Goal: Information Seeking & Learning: Compare options

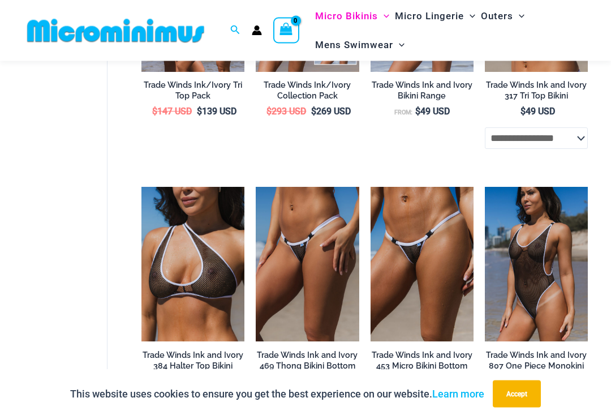
scroll to position [598, 0]
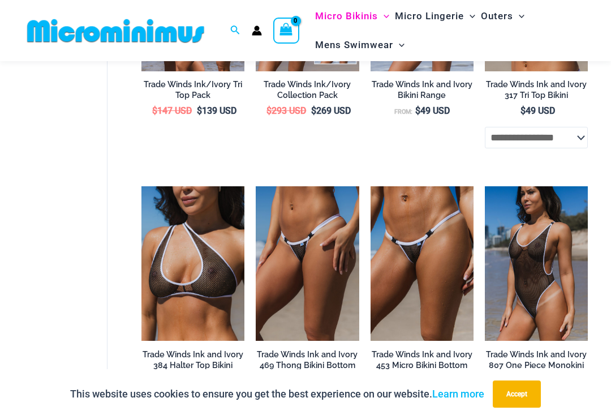
click at [485, 186] on img at bounding box center [485, 186] width 0 height 0
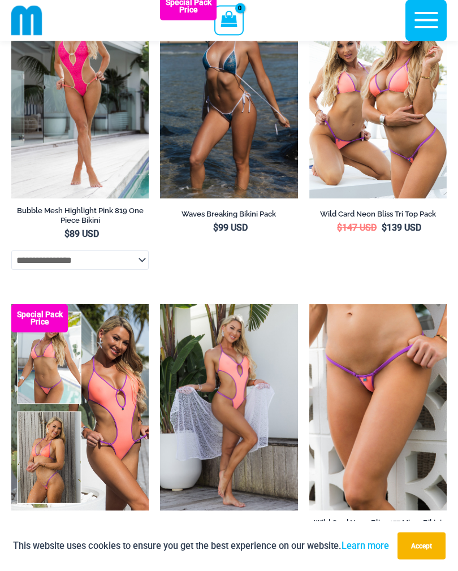
scroll to position [1958, 0]
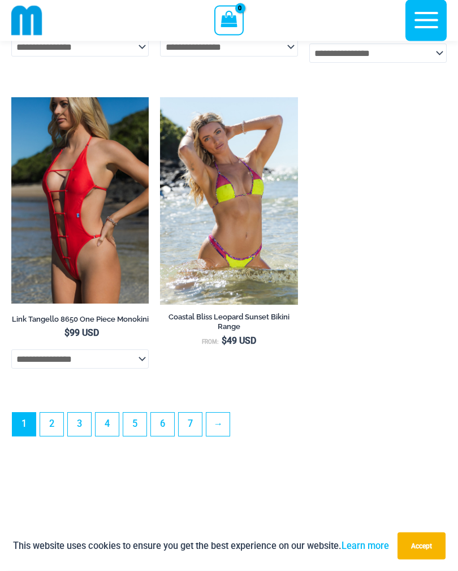
scroll to position [3388, 0]
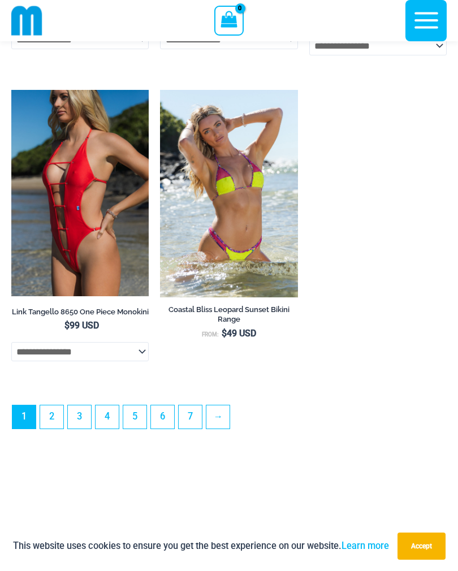
click at [53, 418] on link "2" at bounding box center [51, 417] width 23 height 23
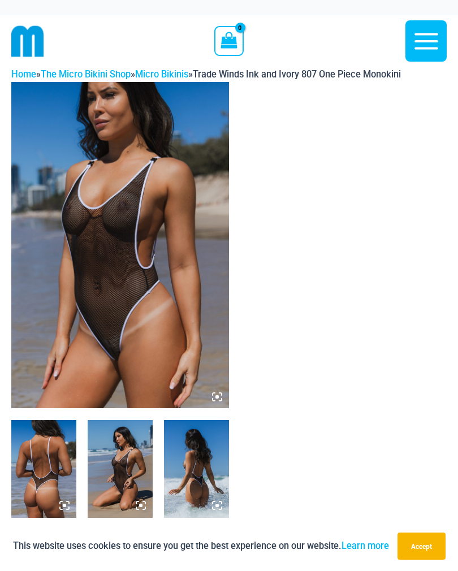
click at [113, 333] on img at bounding box center [120, 245] width 218 height 327
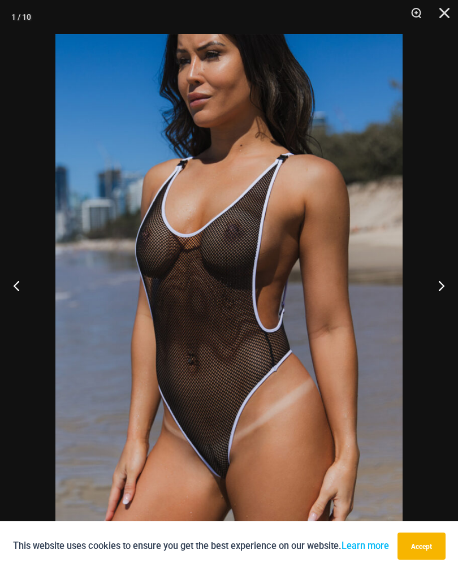
click at [434, 297] on button "Next" at bounding box center [437, 285] width 42 height 57
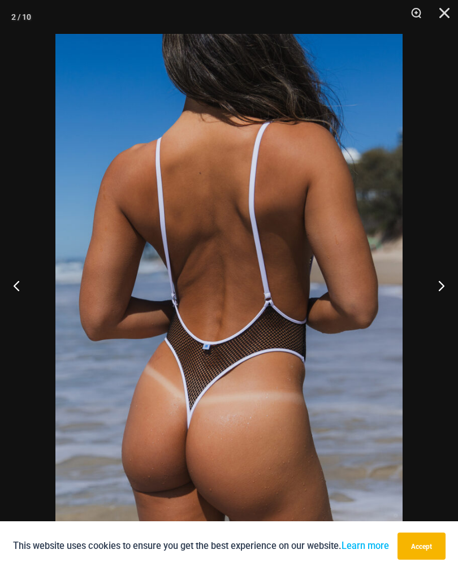
click at [439, 299] on button "Next" at bounding box center [437, 285] width 42 height 57
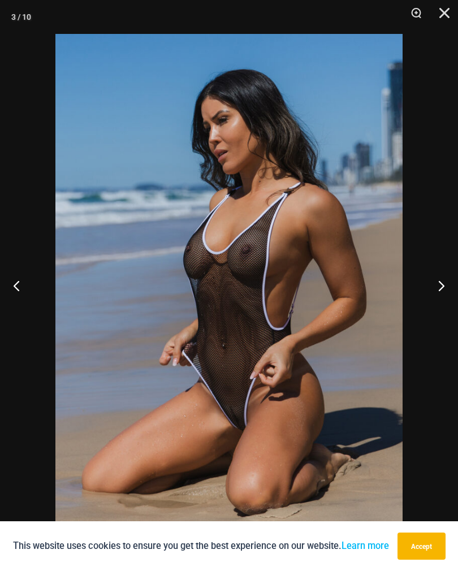
click at [434, 300] on button "Next" at bounding box center [437, 285] width 42 height 57
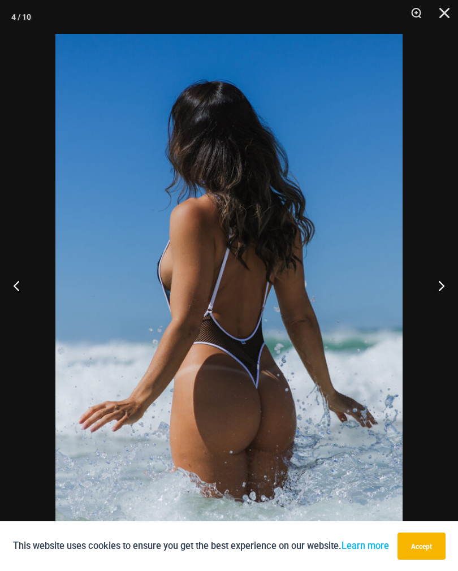
click at [438, 298] on button "Next" at bounding box center [437, 285] width 42 height 57
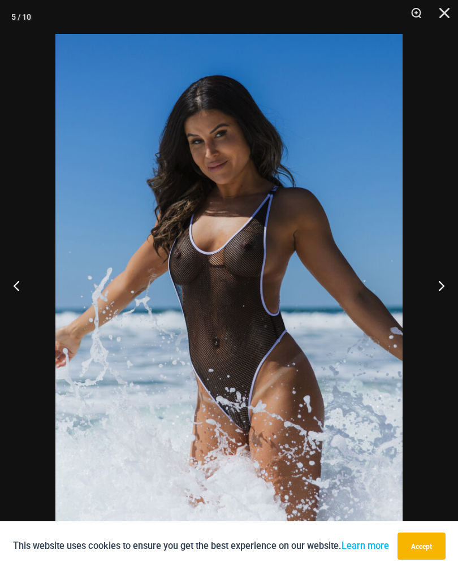
click at [435, 298] on button "Next" at bounding box center [437, 285] width 42 height 57
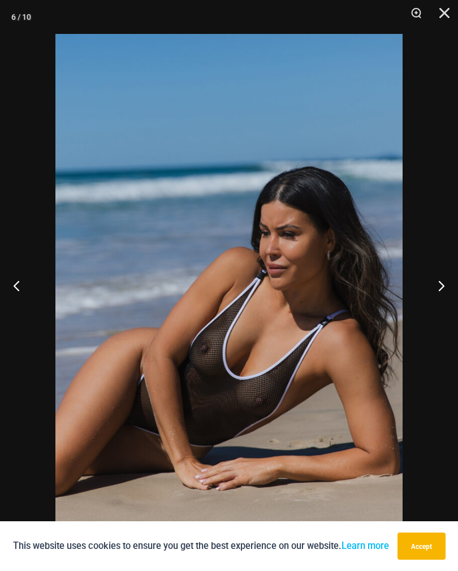
click at [436, 298] on button "Next" at bounding box center [437, 285] width 42 height 57
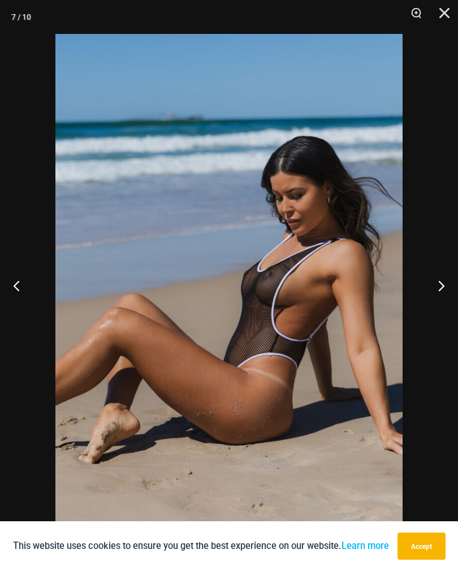
click at [433, 297] on button "Next" at bounding box center [437, 285] width 42 height 57
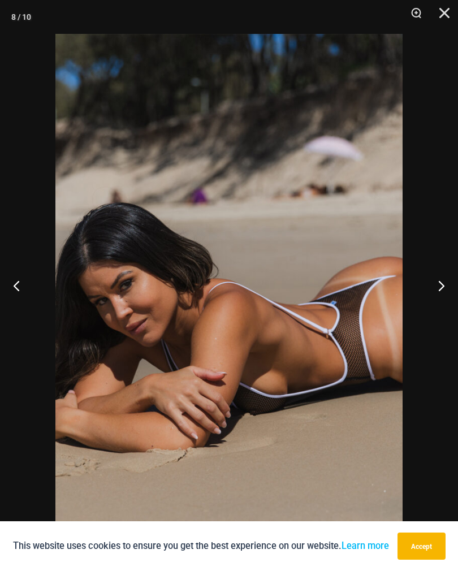
click at [432, 299] on button "Next" at bounding box center [437, 285] width 42 height 57
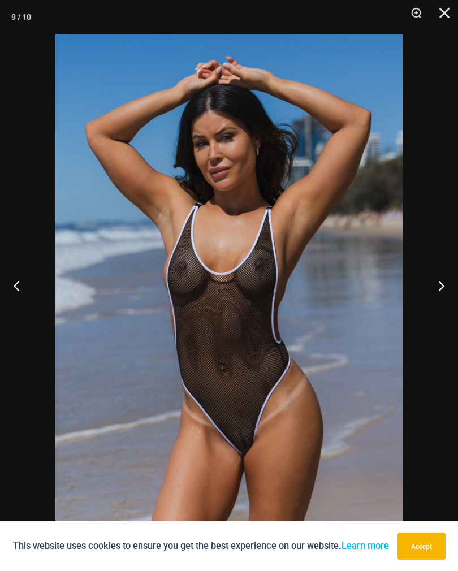
click at [429, 300] on button "Next" at bounding box center [437, 285] width 42 height 57
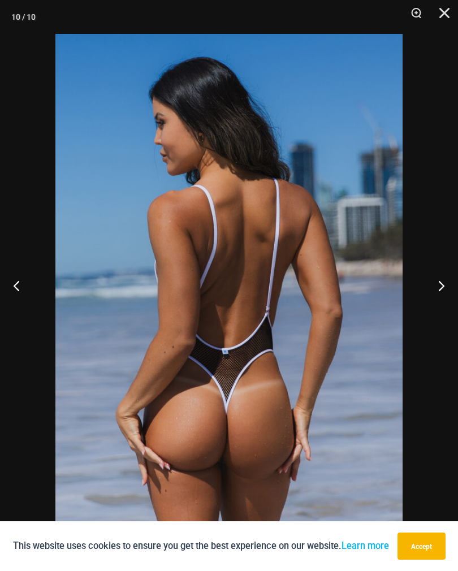
click at [430, 300] on button "Next" at bounding box center [437, 285] width 42 height 57
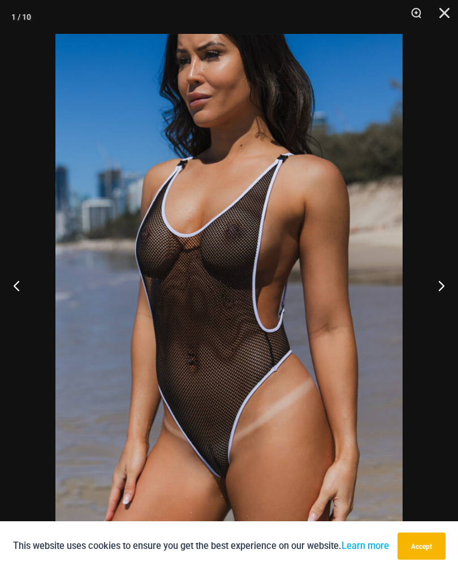
click at [429, 300] on button "Next" at bounding box center [437, 285] width 42 height 57
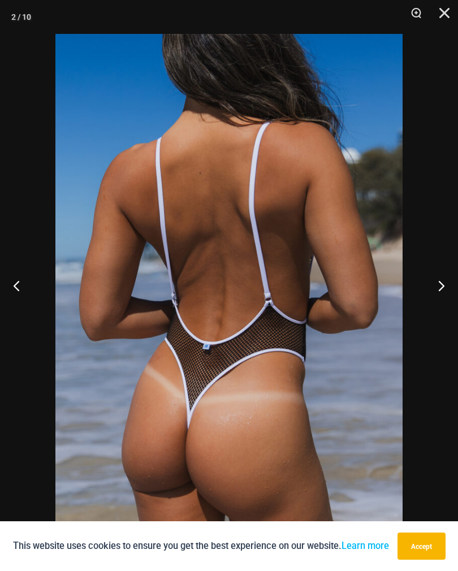
click at [427, 300] on button "Next" at bounding box center [437, 285] width 42 height 57
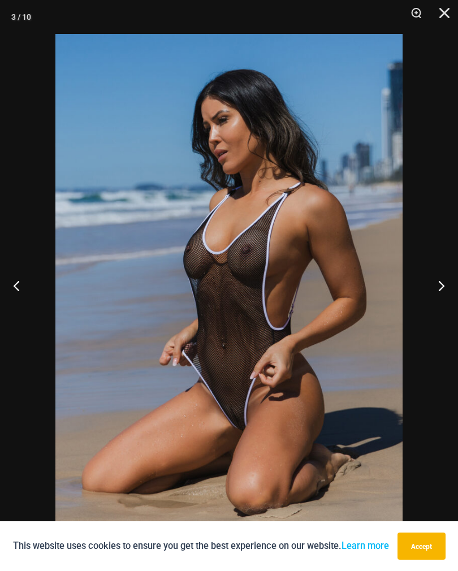
click at [425, 300] on button "Next" at bounding box center [437, 285] width 42 height 57
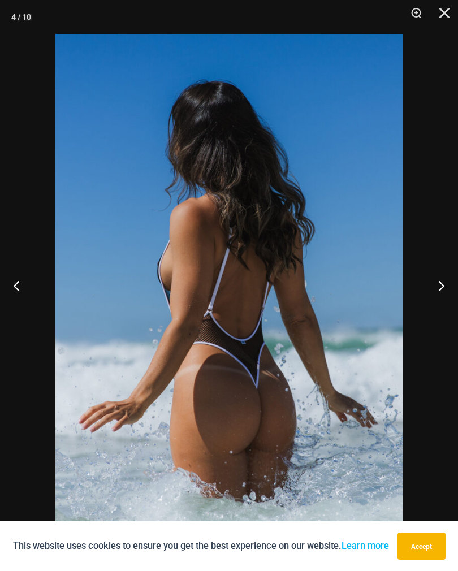
click at [419, 300] on button "Next" at bounding box center [437, 285] width 42 height 57
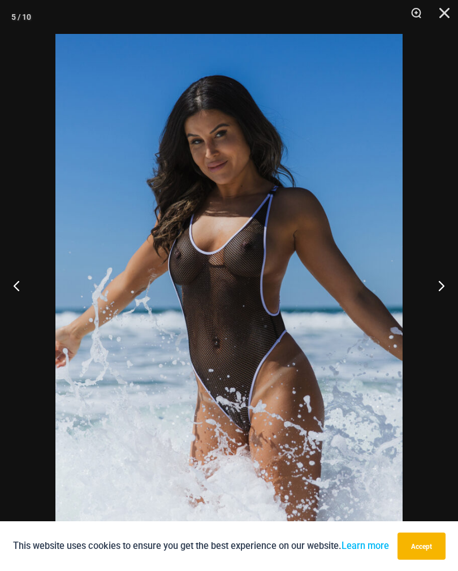
click at [423, 300] on button "Next" at bounding box center [437, 285] width 42 height 57
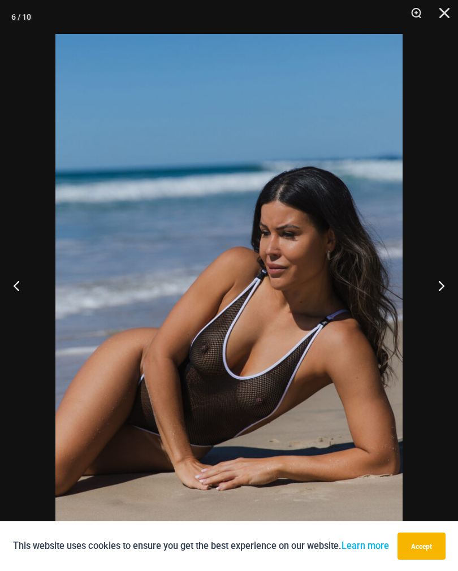
click at [424, 299] on button "Next" at bounding box center [437, 285] width 42 height 57
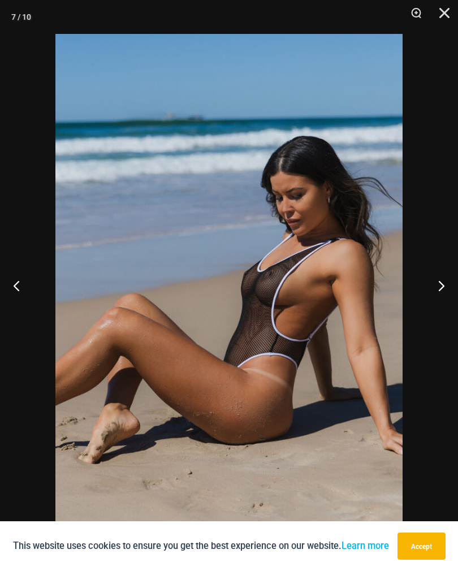
click at [421, 301] on button "Next" at bounding box center [437, 285] width 42 height 57
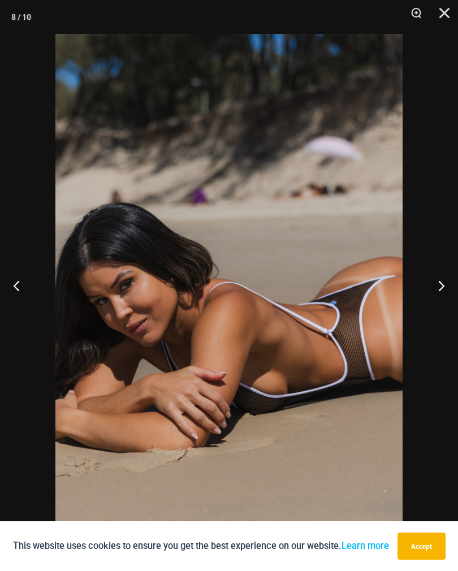
click at [421, 300] on button "Next" at bounding box center [437, 285] width 42 height 57
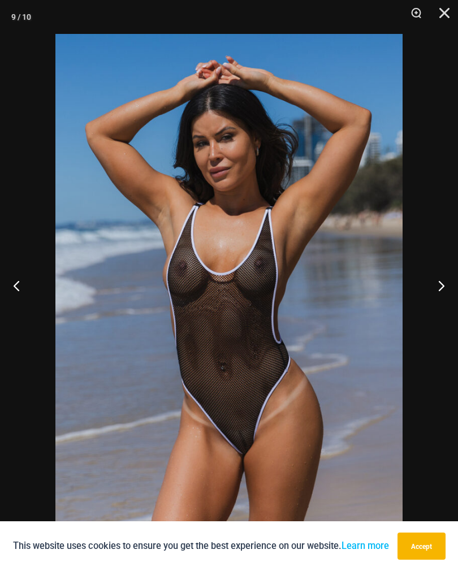
click at [421, 299] on button "Next" at bounding box center [437, 285] width 42 height 57
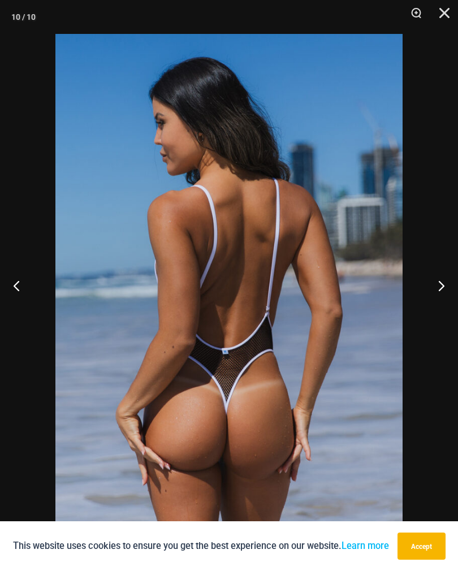
click at [438, 19] on button "Close" at bounding box center [441, 17] width 28 height 34
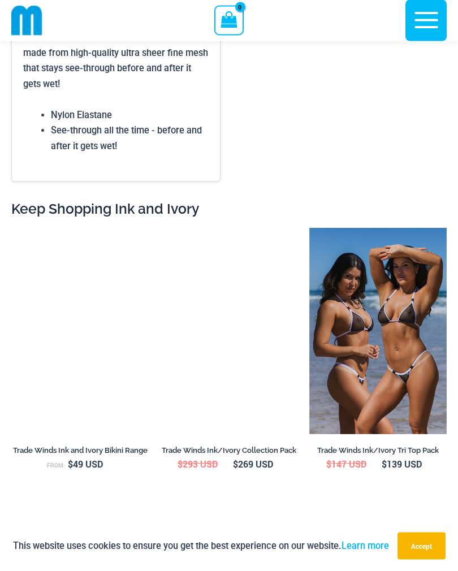
scroll to position [1675, 0]
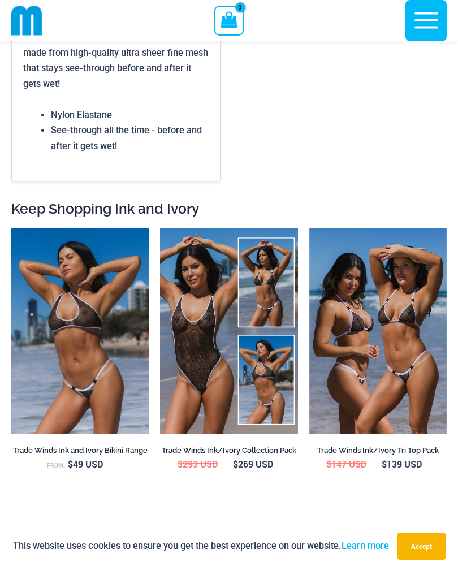
click at [11, 228] on img at bounding box center [11, 228] width 0 height 0
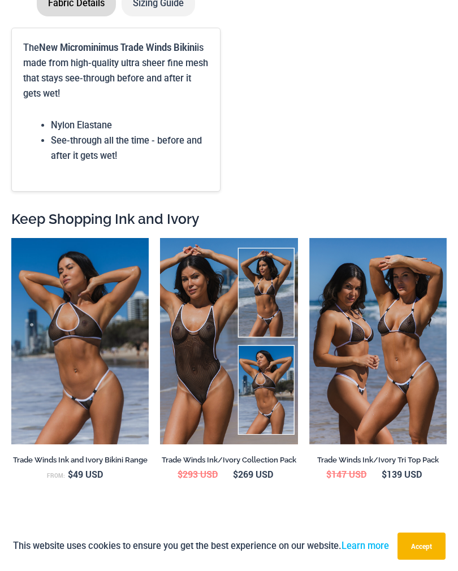
scroll to position [1693, 0]
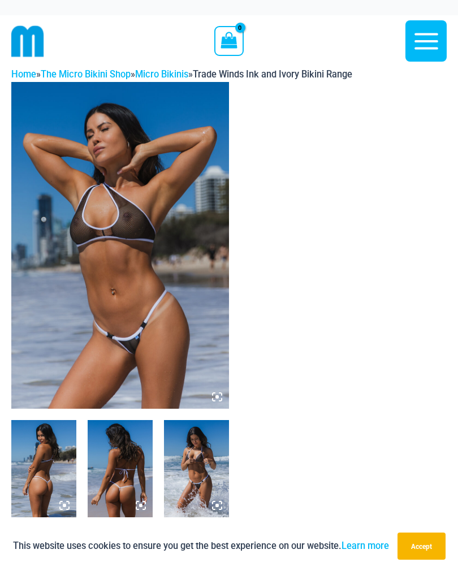
click at [110, 343] on img at bounding box center [120, 245] width 218 height 327
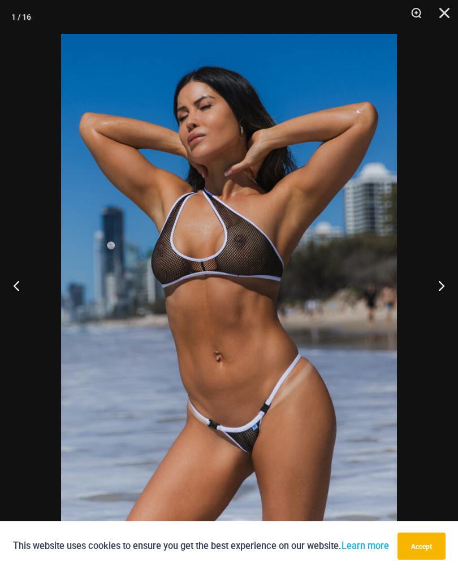
click at [432, 292] on button "Next" at bounding box center [437, 285] width 42 height 57
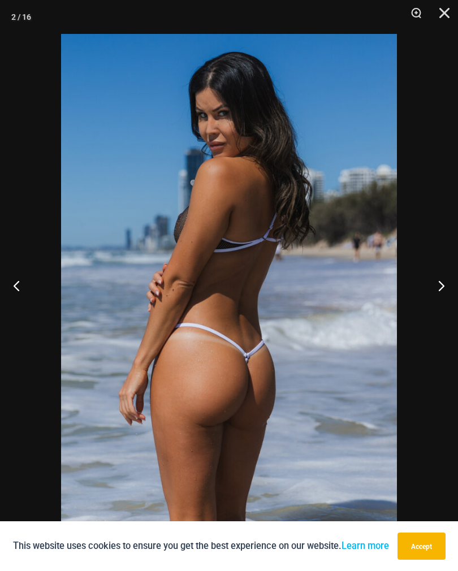
click at [433, 295] on button "Next" at bounding box center [437, 285] width 42 height 57
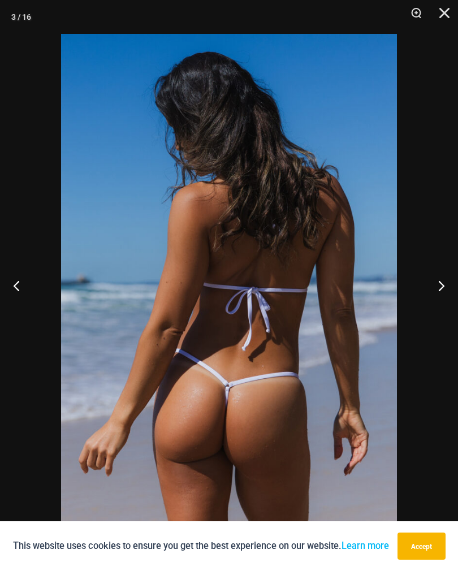
click at [428, 296] on button "Next" at bounding box center [437, 285] width 42 height 57
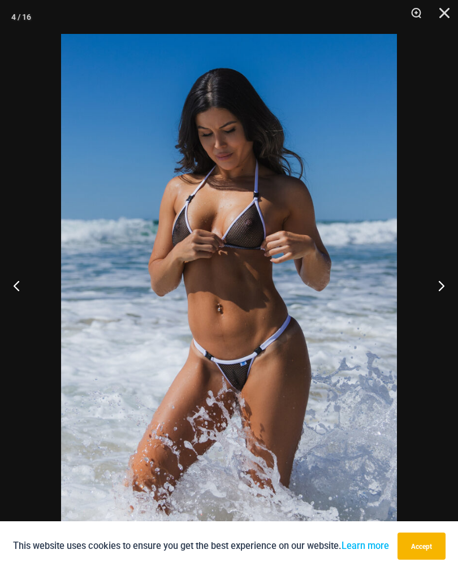
click at [440, 293] on button "Next" at bounding box center [437, 285] width 42 height 57
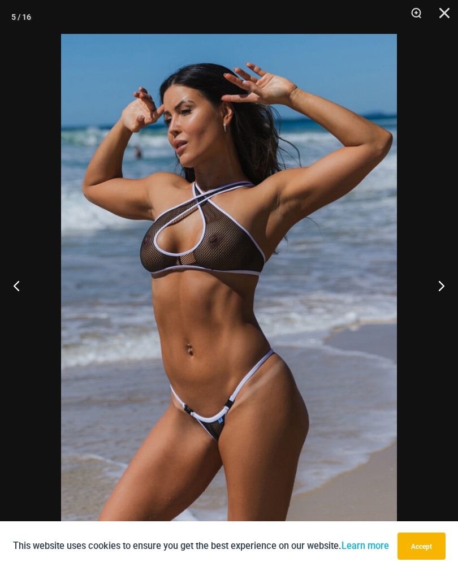
click at [441, 294] on button "Next" at bounding box center [437, 285] width 42 height 57
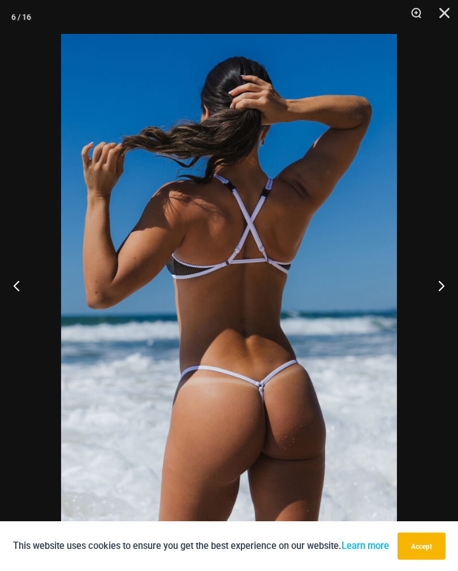
click at [440, 294] on button "Next" at bounding box center [437, 285] width 42 height 57
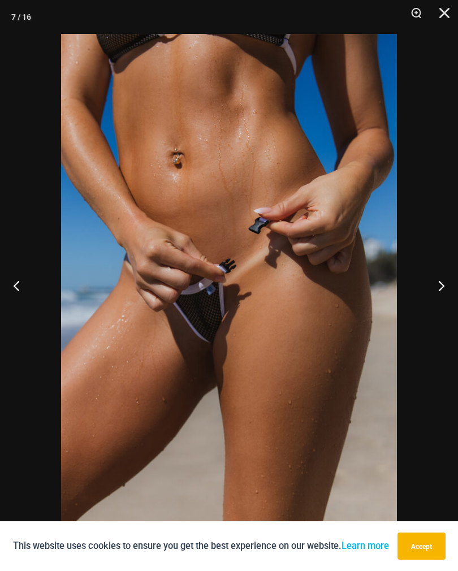
click at [440, 291] on button "Next" at bounding box center [437, 285] width 42 height 57
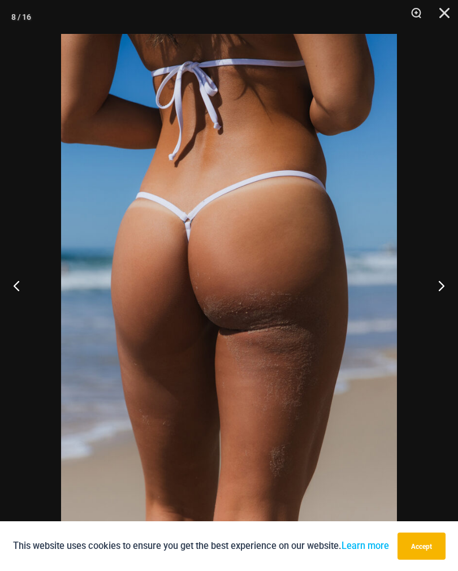
click at [440, 289] on button "Next" at bounding box center [437, 285] width 42 height 57
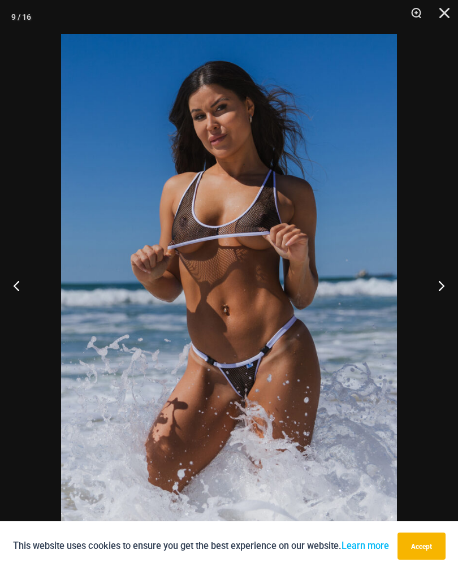
click at [440, 293] on button "Next" at bounding box center [437, 285] width 42 height 57
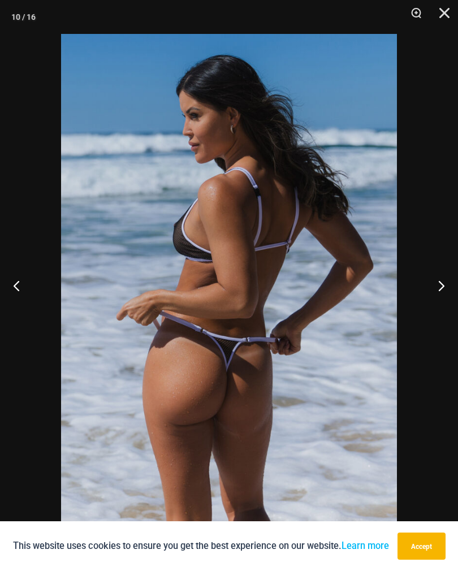
click at [436, 294] on button "Next" at bounding box center [437, 285] width 42 height 57
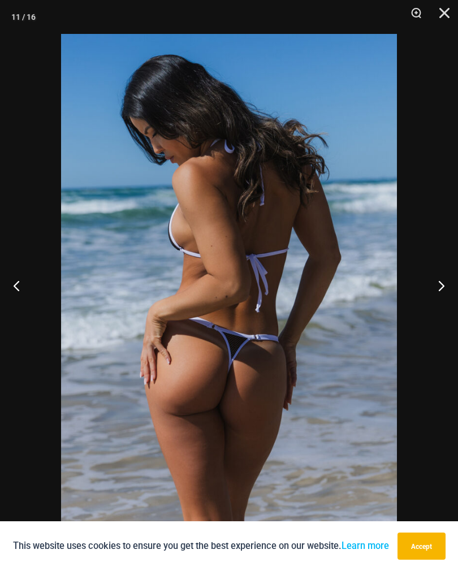
click at [435, 296] on button "Next" at bounding box center [437, 285] width 42 height 57
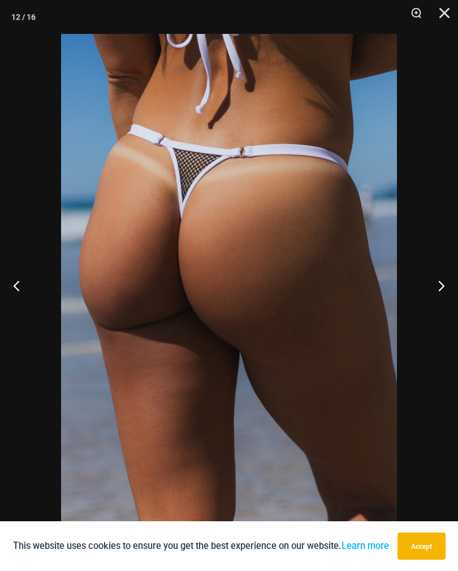
click at [434, 295] on button "Next" at bounding box center [437, 285] width 42 height 57
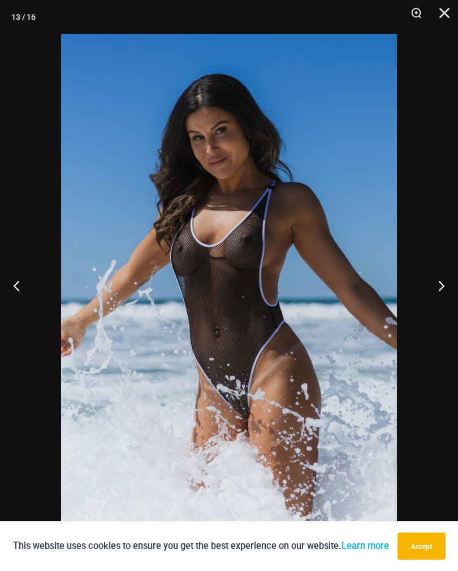
click at [435, 296] on button "Next" at bounding box center [437, 285] width 42 height 57
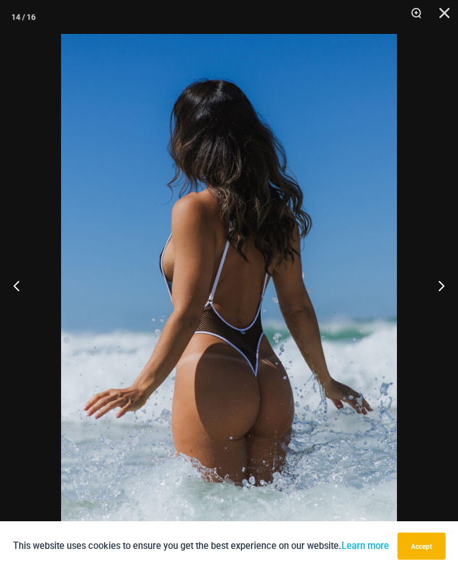
click at [24, 291] on button "Previous" at bounding box center [21, 285] width 42 height 57
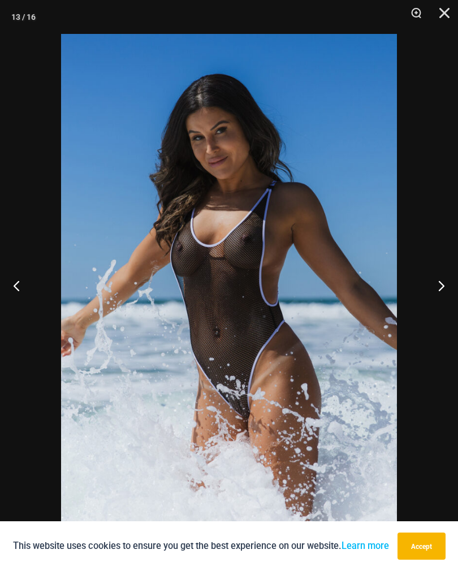
click at [432, 288] on button "Next" at bounding box center [437, 285] width 42 height 57
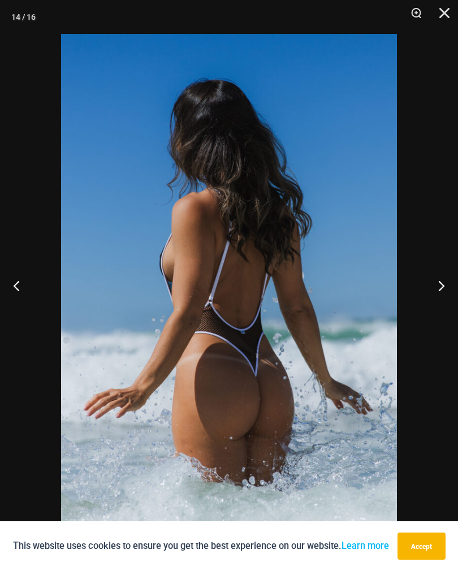
click at [434, 289] on button "Next" at bounding box center [437, 285] width 42 height 57
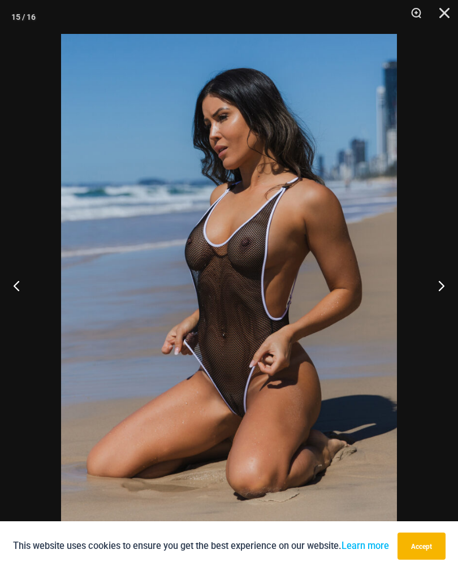
click at [433, 291] on button "Next" at bounding box center [437, 285] width 42 height 57
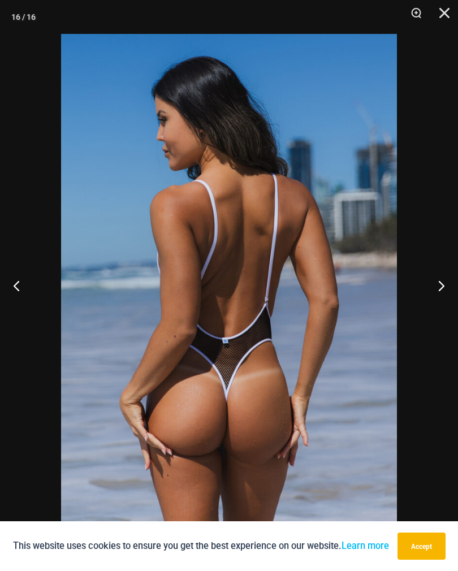
click at [438, 290] on button "Next" at bounding box center [437, 285] width 42 height 57
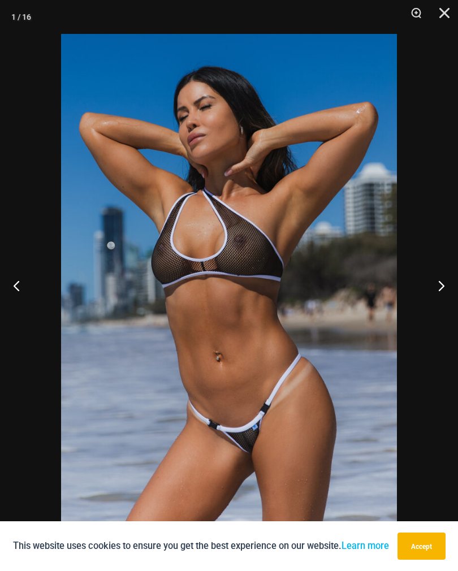
click at [451, 16] on button "Close" at bounding box center [441, 17] width 28 height 34
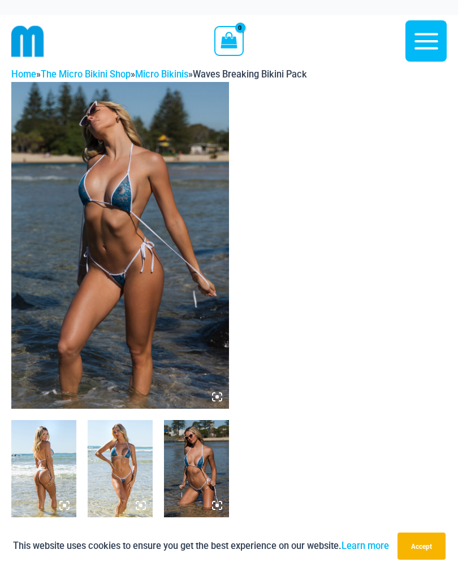
click at [95, 313] on img at bounding box center [120, 245] width 218 height 327
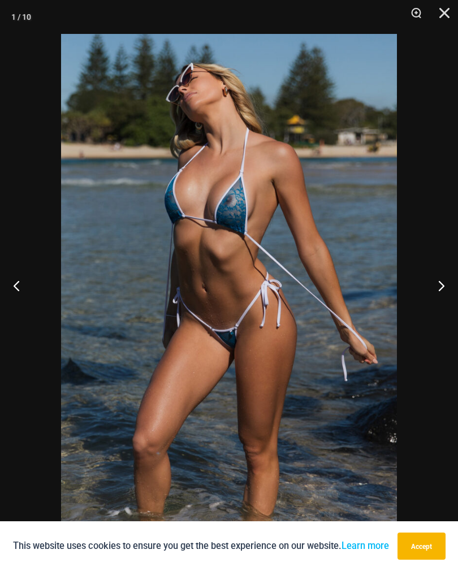
click at [429, 278] on button "Next" at bounding box center [437, 285] width 42 height 57
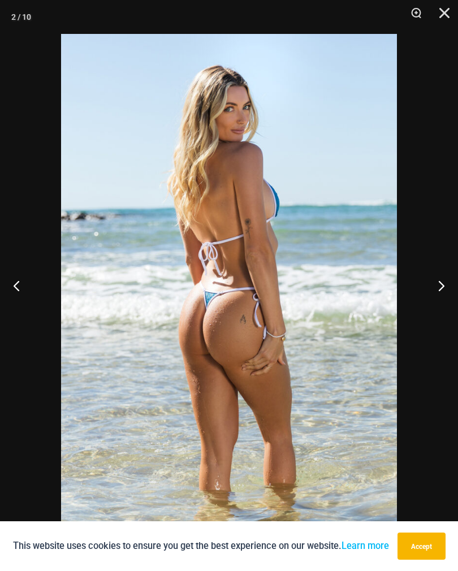
click at [428, 299] on button "Next" at bounding box center [437, 285] width 42 height 57
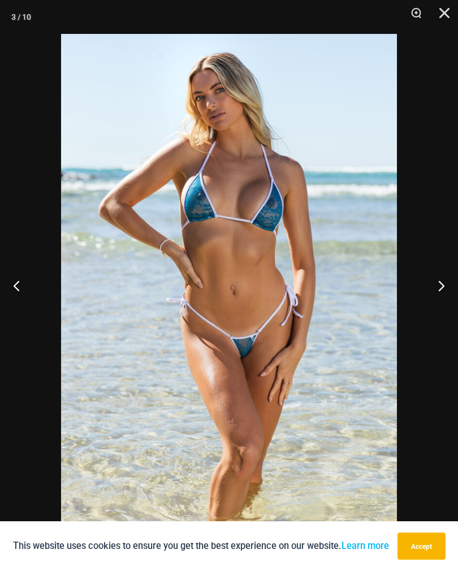
click at [433, 294] on button "Next" at bounding box center [437, 285] width 42 height 57
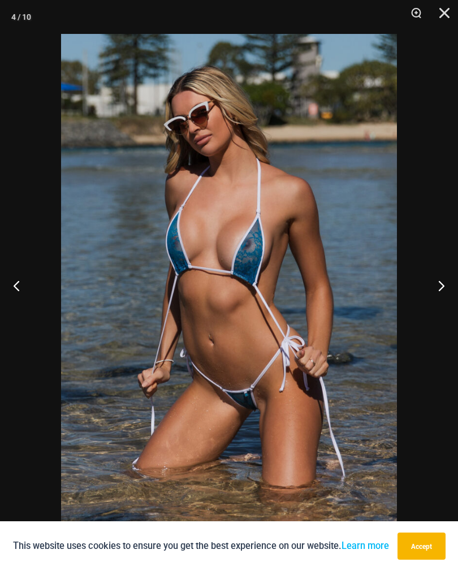
click at [429, 286] on button "Next" at bounding box center [437, 285] width 42 height 57
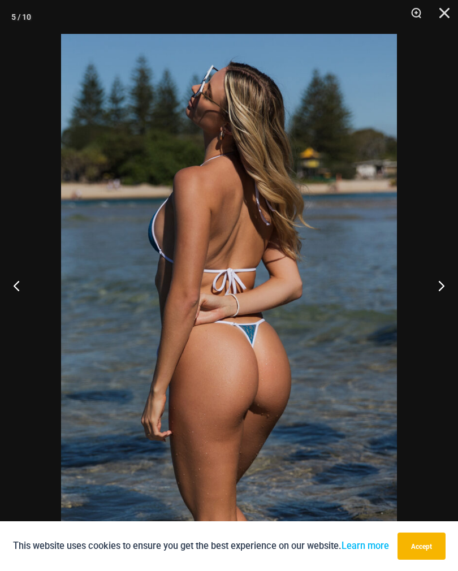
click at [427, 291] on button "Next" at bounding box center [437, 285] width 42 height 57
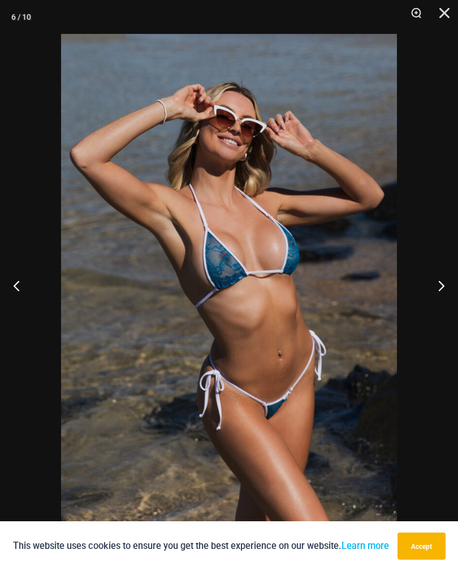
click at [437, 300] on button "Next" at bounding box center [437, 285] width 42 height 57
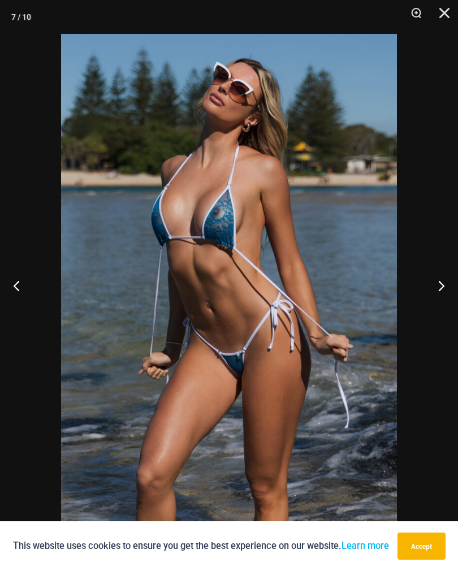
click at [433, 295] on button "Next" at bounding box center [437, 285] width 42 height 57
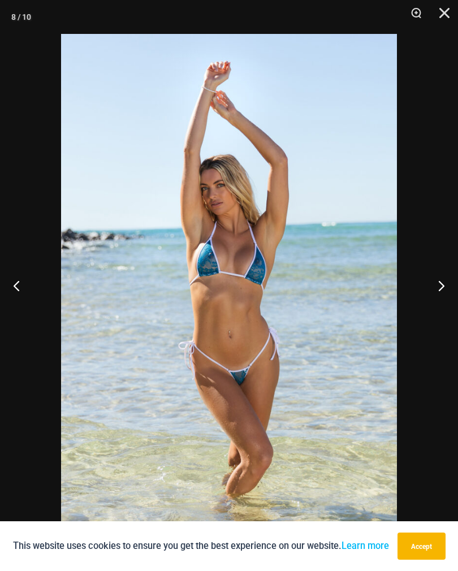
click at [424, 291] on button "Next" at bounding box center [437, 285] width 42 height 57
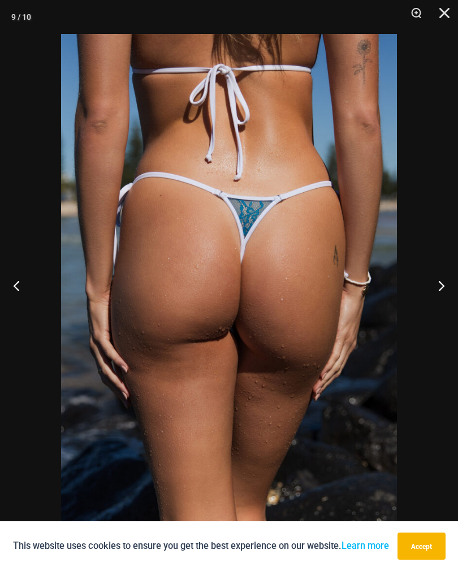
click at [420, 286] on button "Next" at bounding box center [437, 285] width 42 height 57
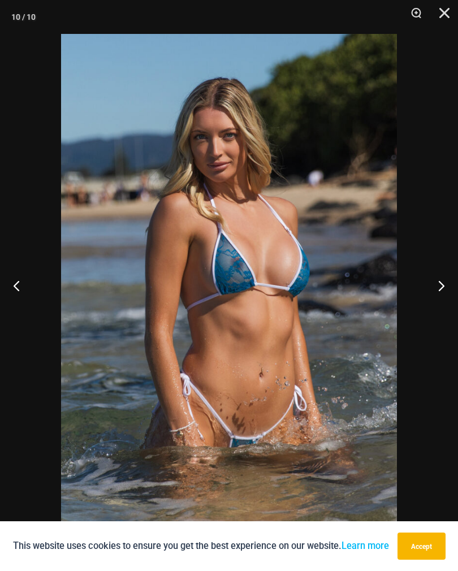
click at [439, 279] on button "Next" at bounding box center [437, 285] width 42 height 57
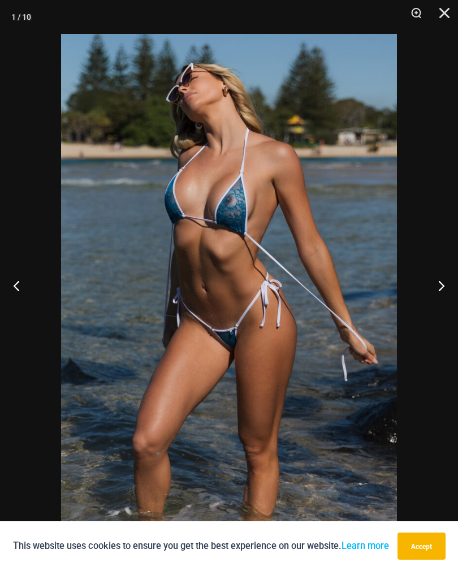
click at [440, 17] on button "Close" at bounding box center [441, 17] width 28 height 34
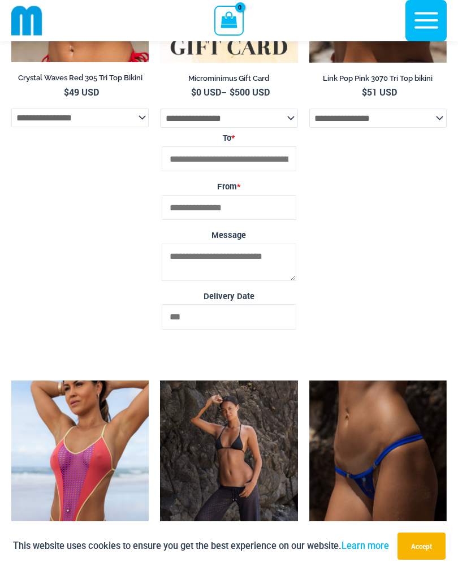
scroll to position [3641, 0]
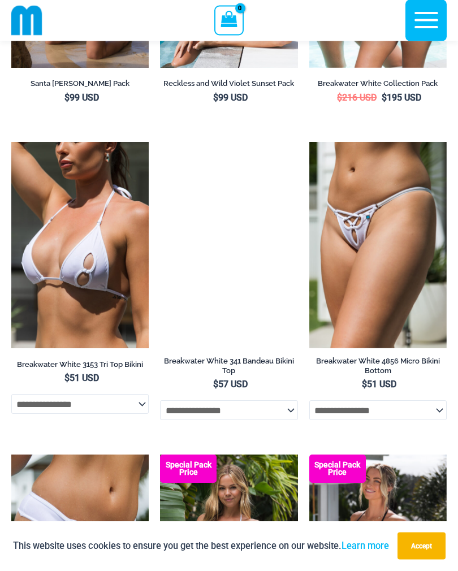
scroll to position [2433, 0]
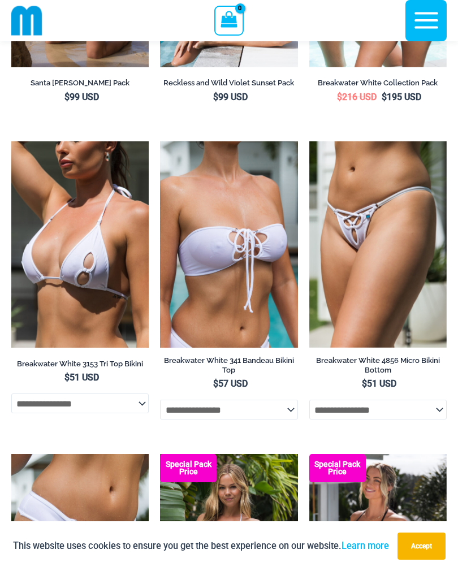
click at [86, 309] on img at bounding box center [79, 244] width 137 height 206
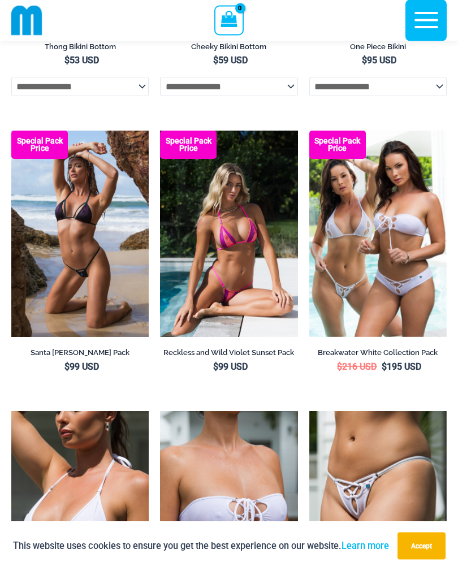
scroll to position [2163, 0]
click at [11, 131] on img at bounding box center [11, 131] width 0 height 0
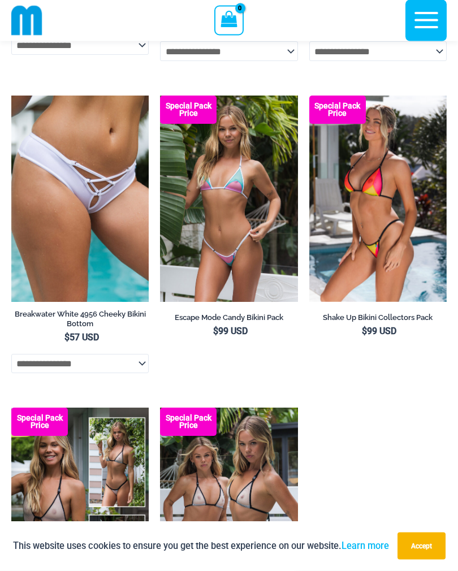
scroll to position [2792, 0]
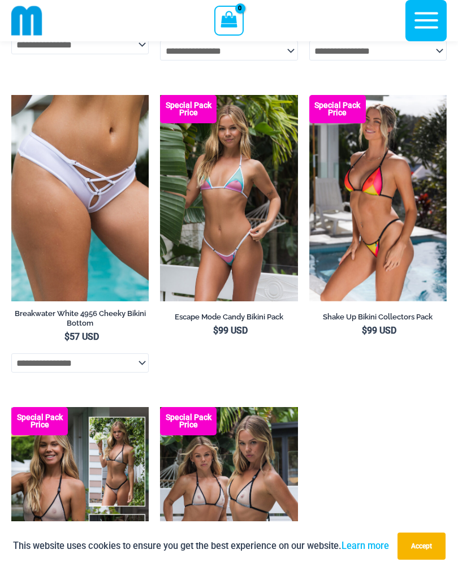
click at [309, 95] on img at bounding box center [309, 95] width 0 height 0
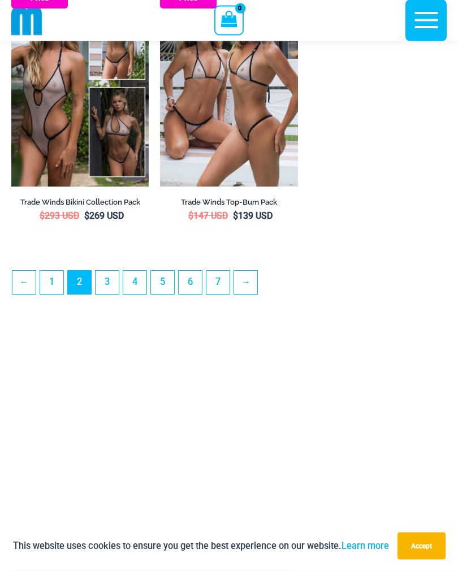
scroll to position [3220, 0]
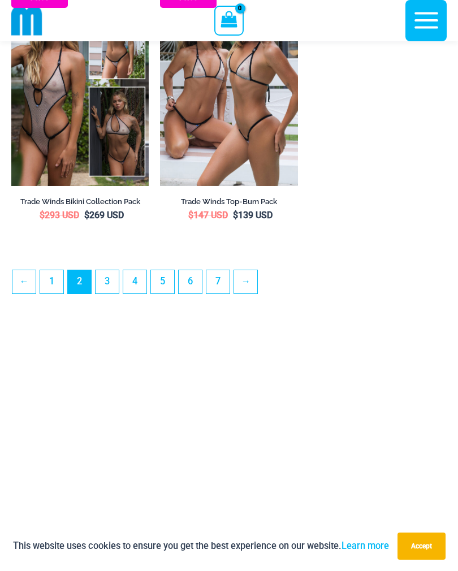
click at [107, 294] on link "3" at bounding box center [107, 281] width 23 height 23
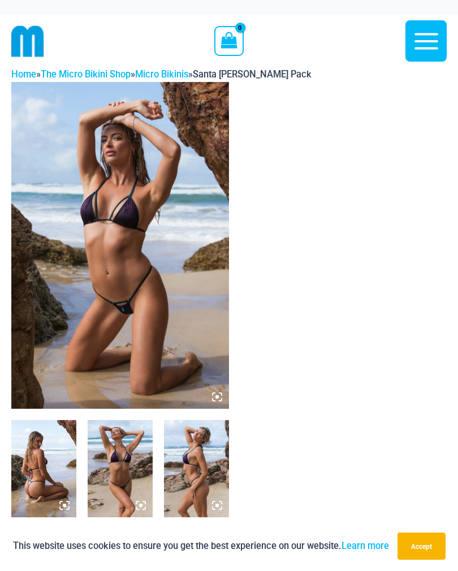
click at [88, 320] on img at bounding box center [120, 245] width 218 height 327
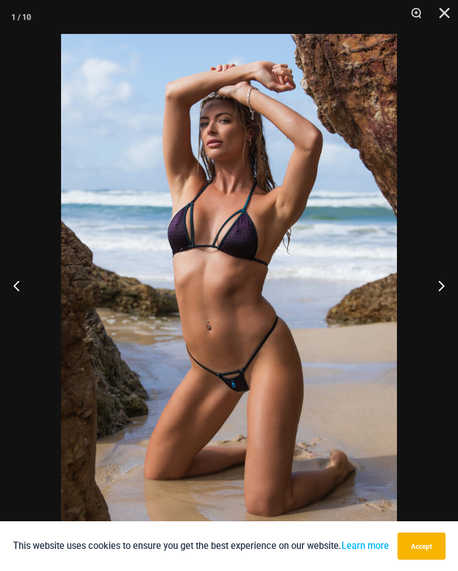
click at [434, 288] on button "Next" at bounding box center [437, 285] width 42 height 57
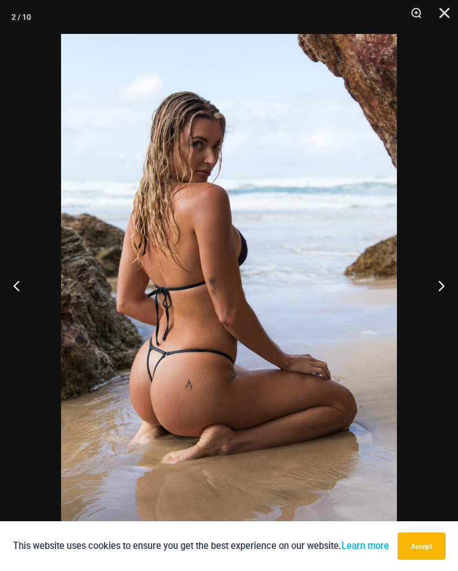
click at [433, 292] on button "Next" at bounding box center [437, 285] width 42 height 57
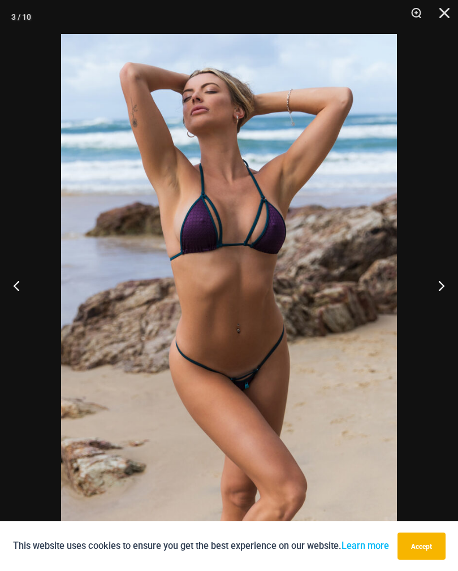
click at [438, 285] on button "Next" at bounding box center [437, 285] width 42 height 57
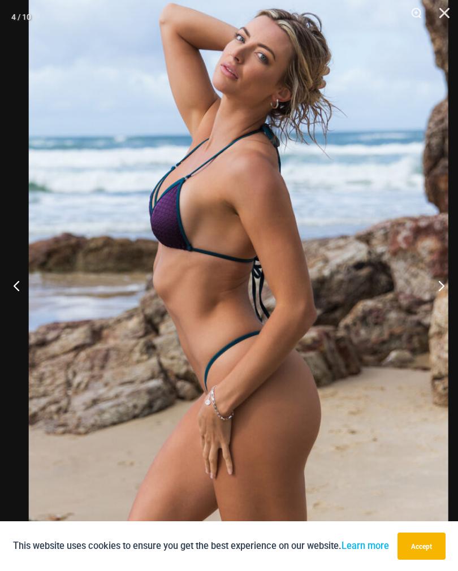
click at [430, 289] on button "Next" at bounding box center [437, 285] width 42 height 57
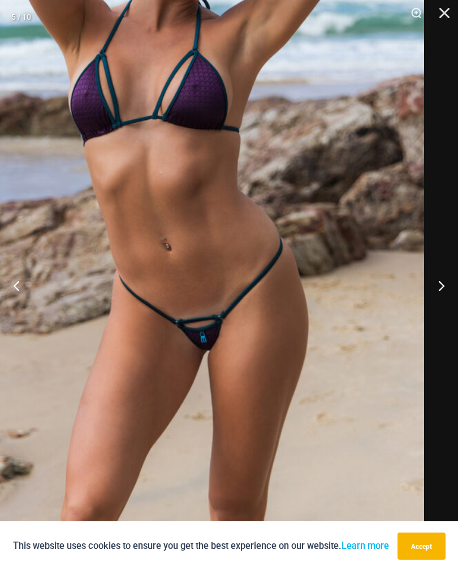
click at [432, 293] on button "Next" at bounding box center [437, 285] width 42 height 57
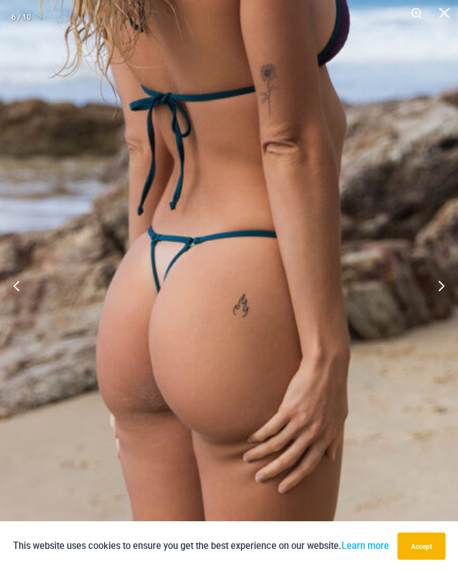
click at [436, 291] on button "Next" at bounding box center [437, 285] width 42 height 57
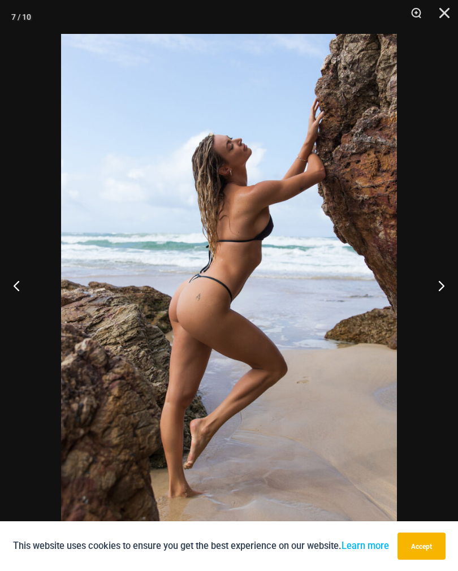
click at [436, 291] on button "Next" at bounding box center [437, 285] width 42 height 57
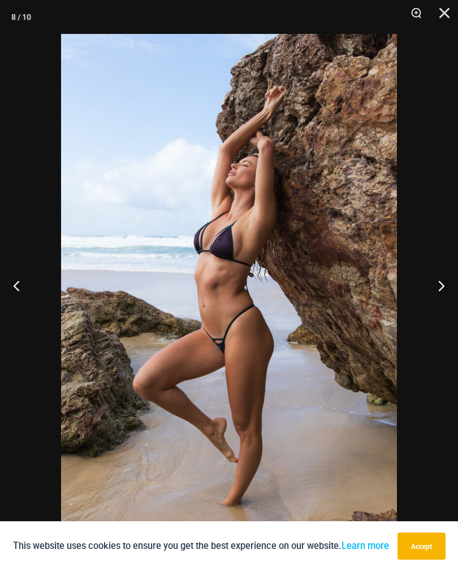
click at [437, 287] on button "Next" at bounding box center [437, 285] width 42 height 57
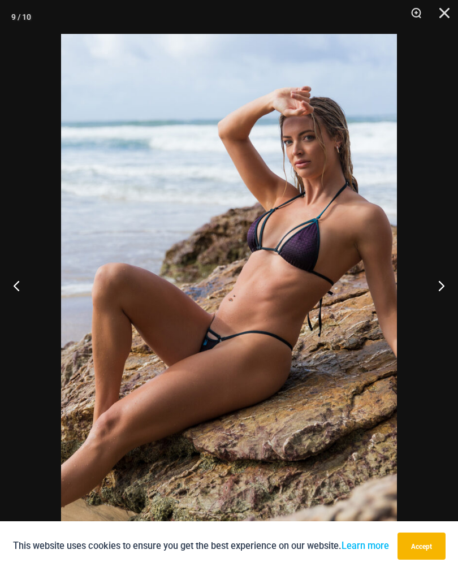
click at [432, 288] on button "Next" at bounding box center [437, 285] width 42 height 57
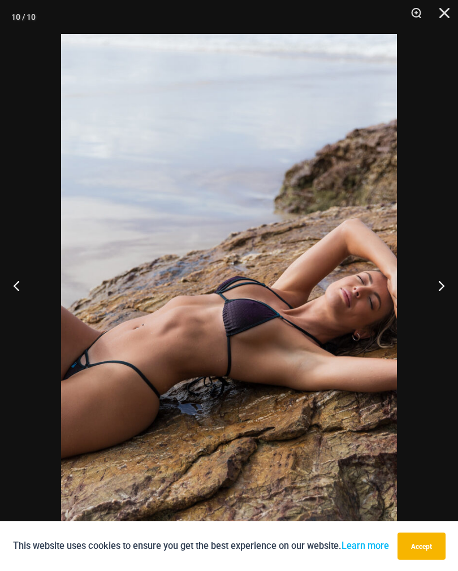
click at [423, 296] on button "Next" at bounding box center [437, 285] width 42 height 57
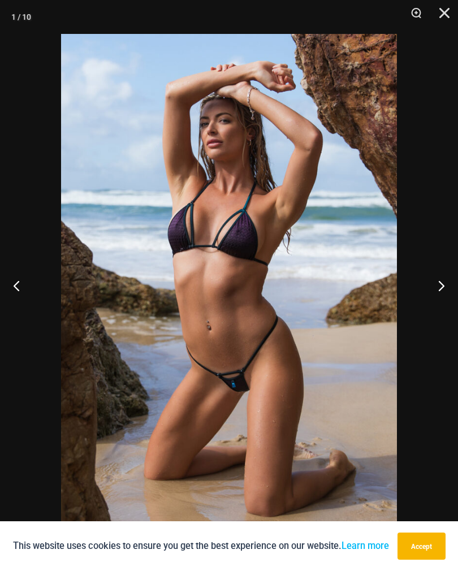
click at [443, 20] on button "Close" at bounding box center [441, 17] width 28 height 34
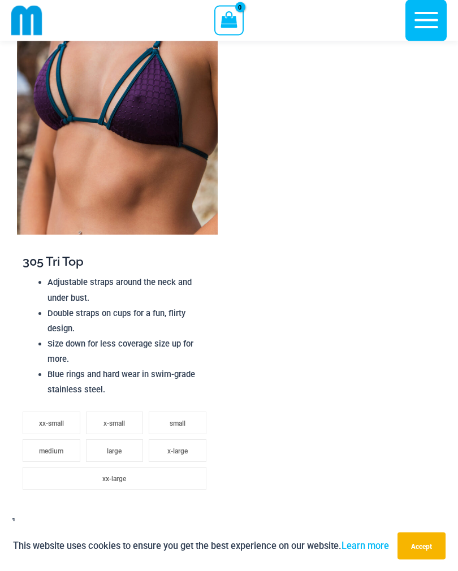
scroll to position [1297, 0]
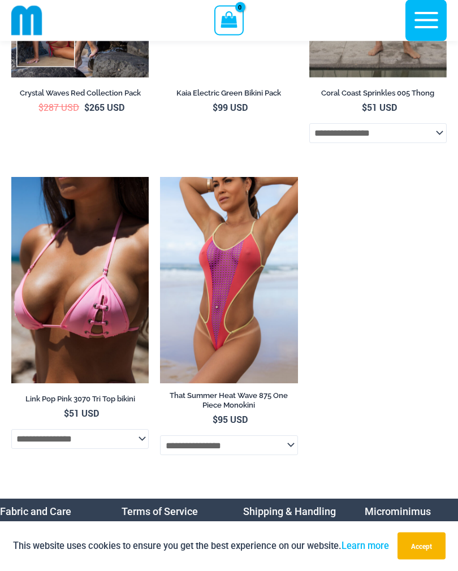
scroll to position [4830, 0]
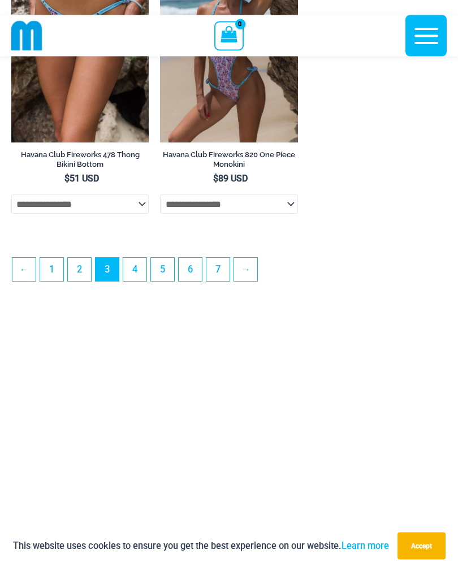
scroll to position [3271, 0]
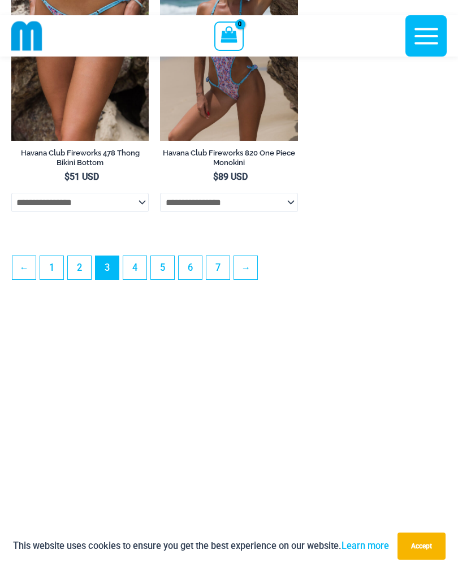
click at [137, 279] on link "4" at bounding box center [134, 267] width 23 height 23
click at [134, 279] on link "4" at bounding box center [134, 267] width 23 height 23
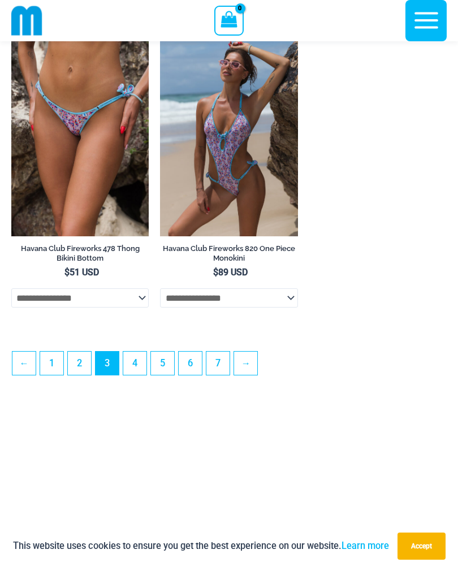
click at [418, 29] on icon "button" at bounding box center [426, 20] width 28 height 28
